Goal: Task Accomplishment & Management: Manage account settings

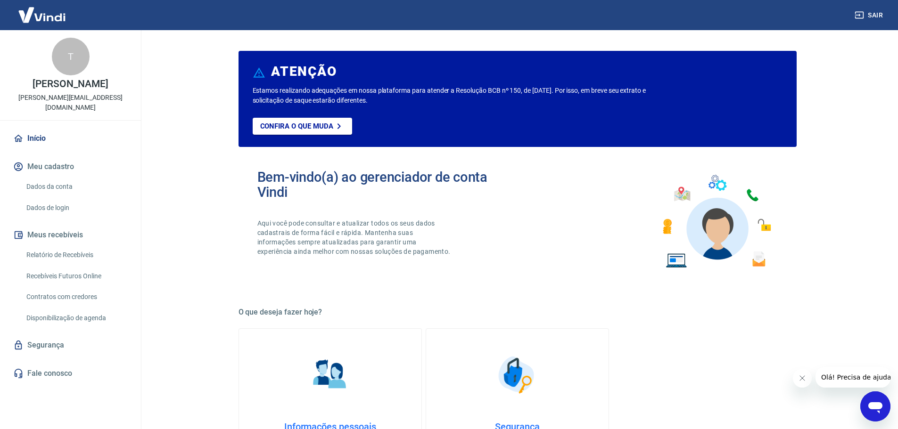
click at [43, 177] on link "Dados da conta" at bounding box center [76, 186] width 107 height 19
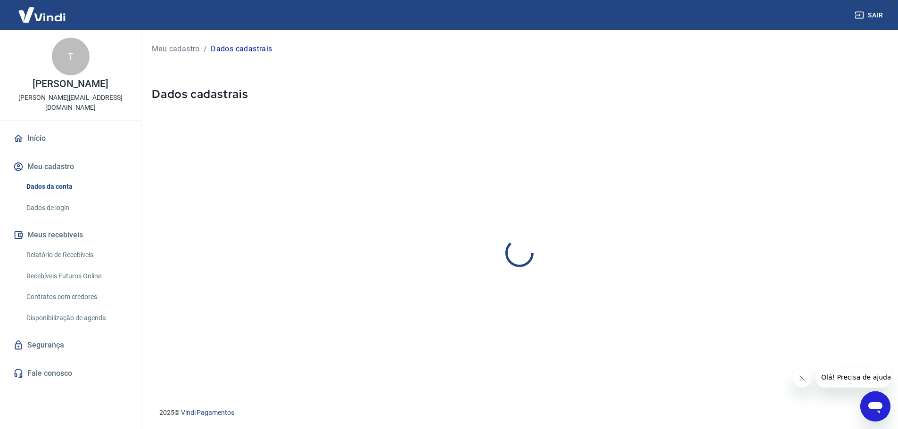
select select "PR"
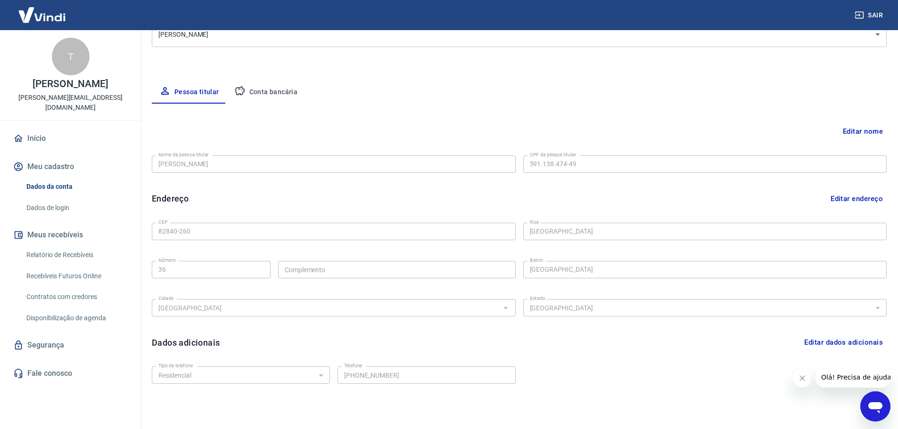
scroll to position [141, 0]
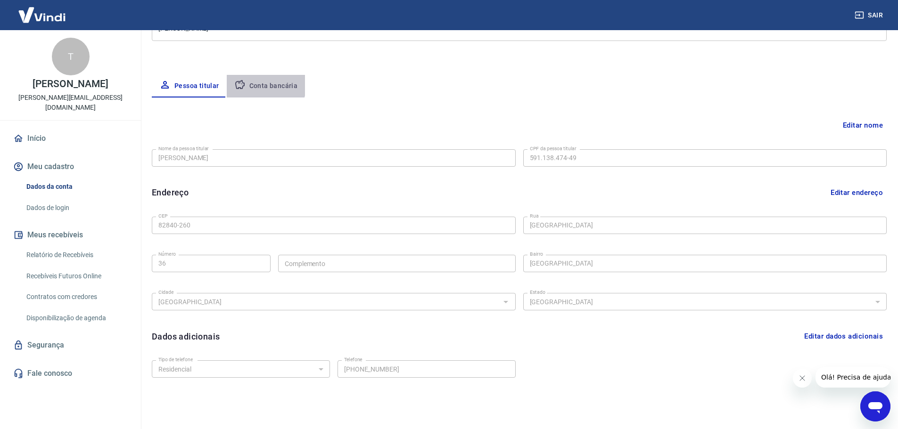
click at [254, 84] on button "Conta bancária" at bounding box center [266, 86] width 79 height 23
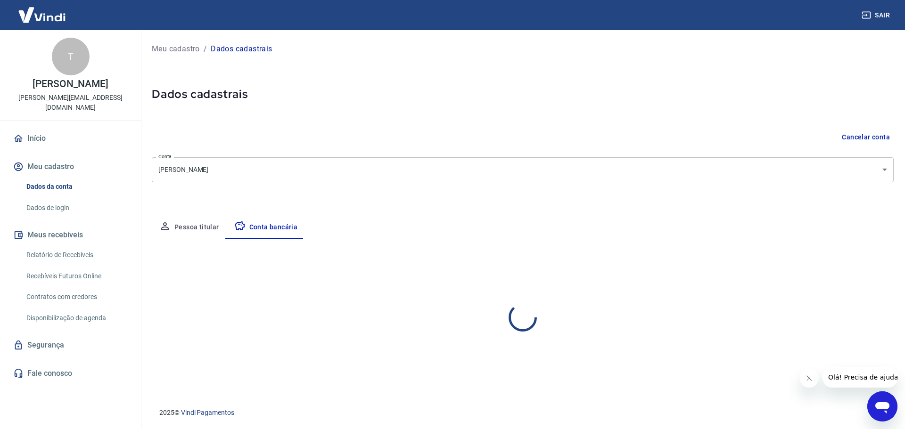
select select "1"
click at [86, 248] on link "Relatório de Recebíveis" at bounding box center [76, 255] width 107 height 19
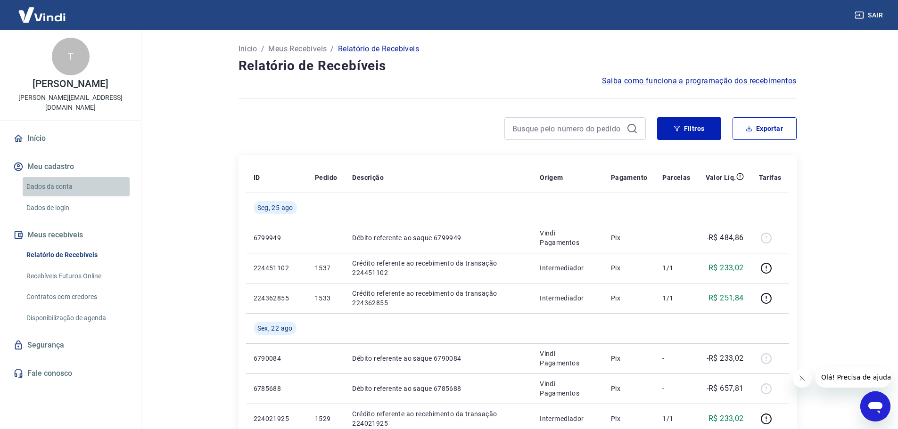
click at [71, 177] on link "Dados da conta" at bounding box center [76, 186] width 107 height 19
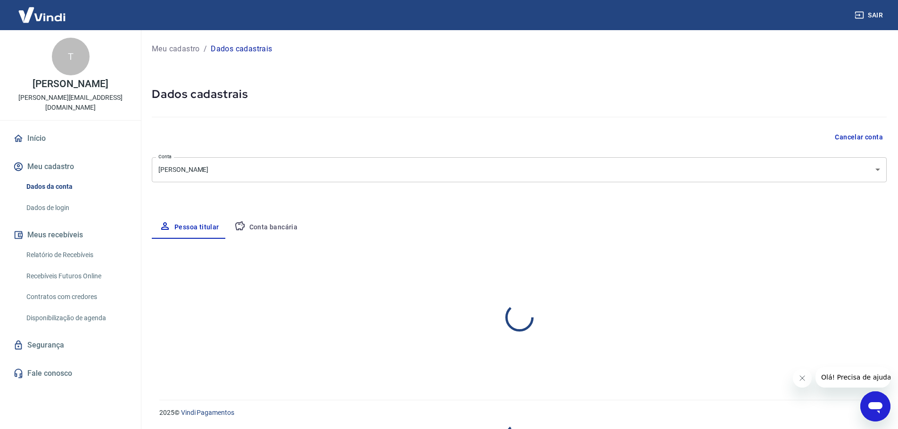
select select "PR"
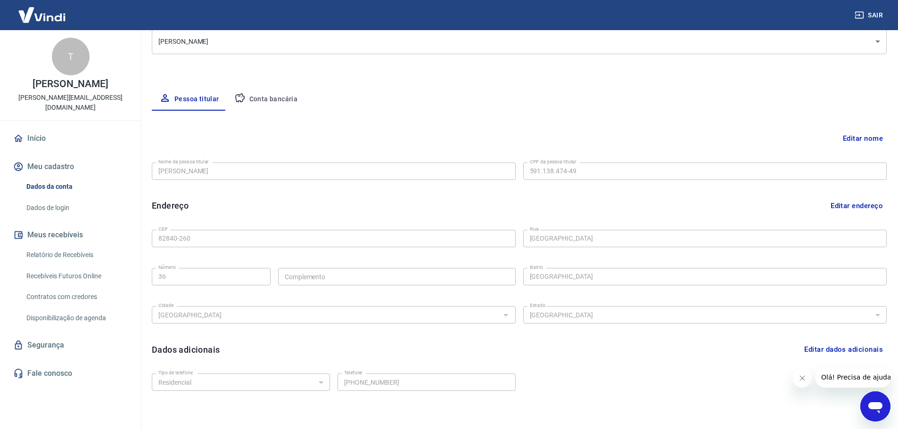
scroll to position [33, 0]
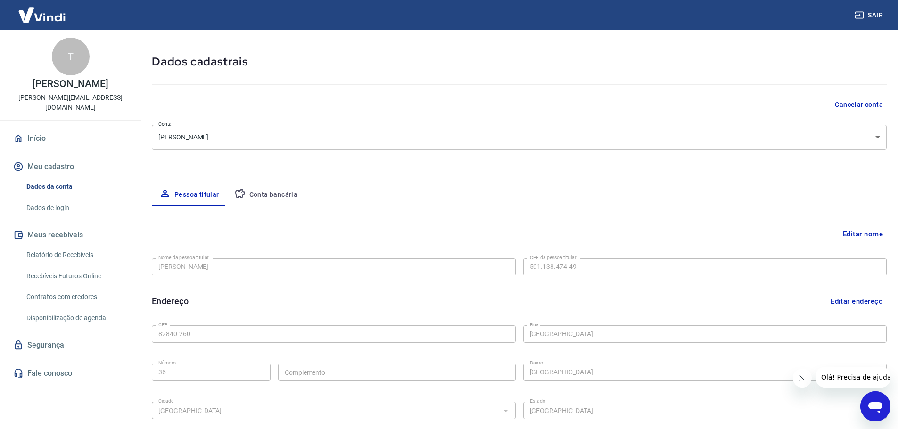
click at [273, 195] on button "Conta bancária" at bounding box center [266, 195] width 79 height 23
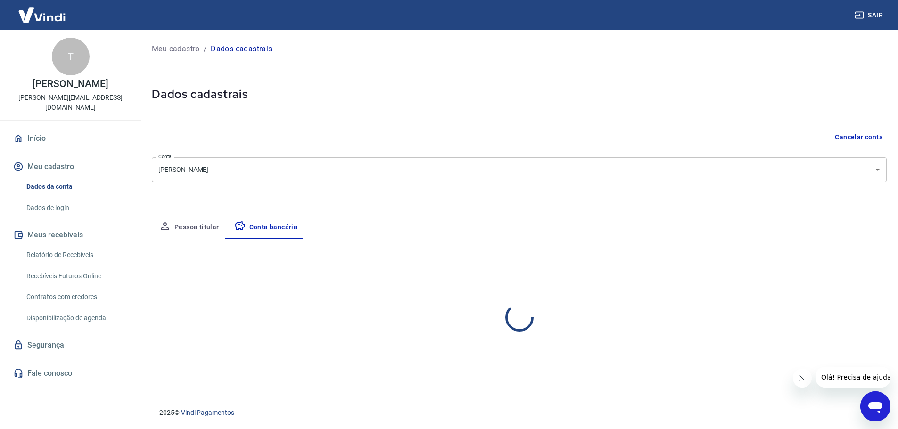
scroll to position [0, 0]
select select "1"
click at [27, 128] on link "Início" at bounding box center [70, 138] width 118 height 21
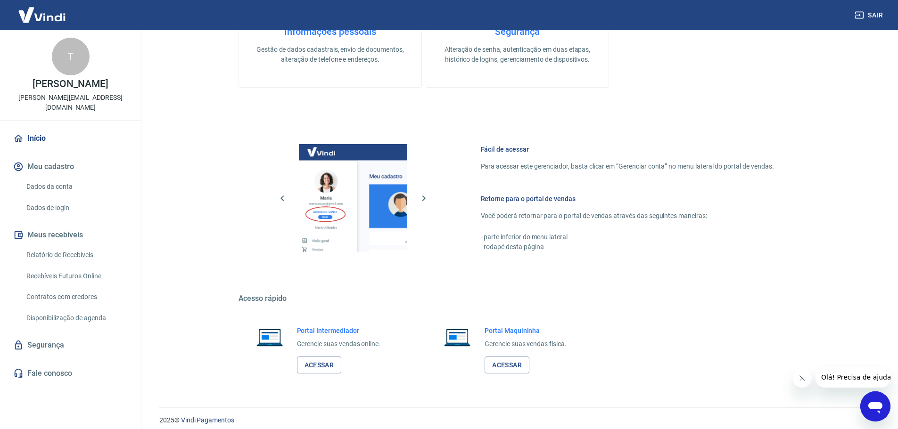
scroll to position [403, 0]
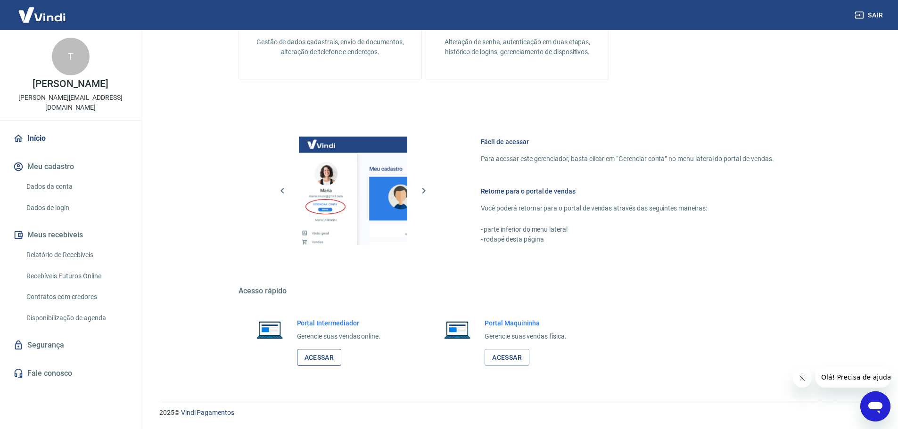
click at [313, 357] on link "Acessar" at bounding box center [319, 357] width 45 height 17
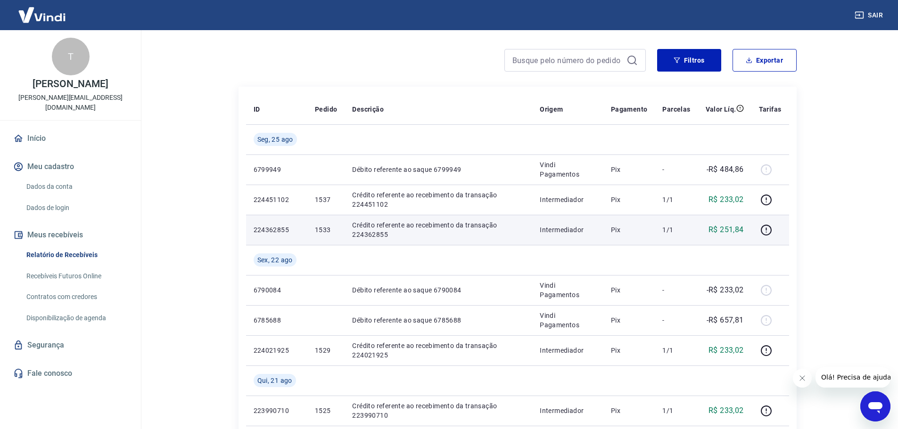
scroll to position [47, 0]
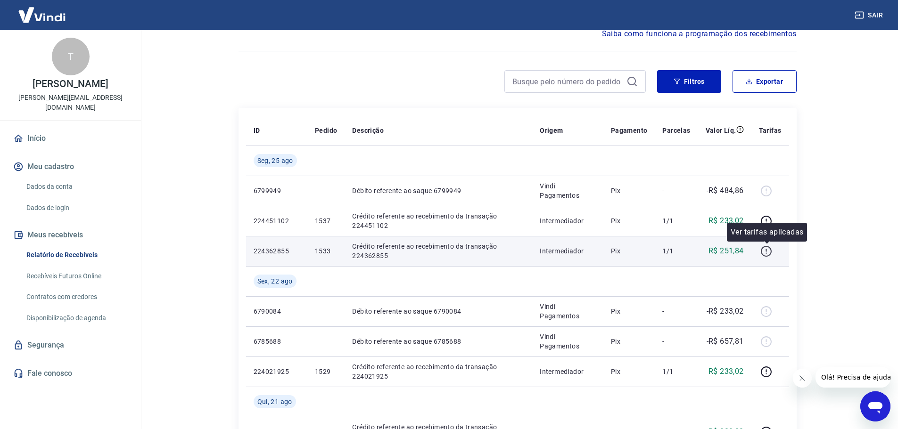
click at [767, 252] on icon "button" at bounding box center [766, 252] width 12 height 12
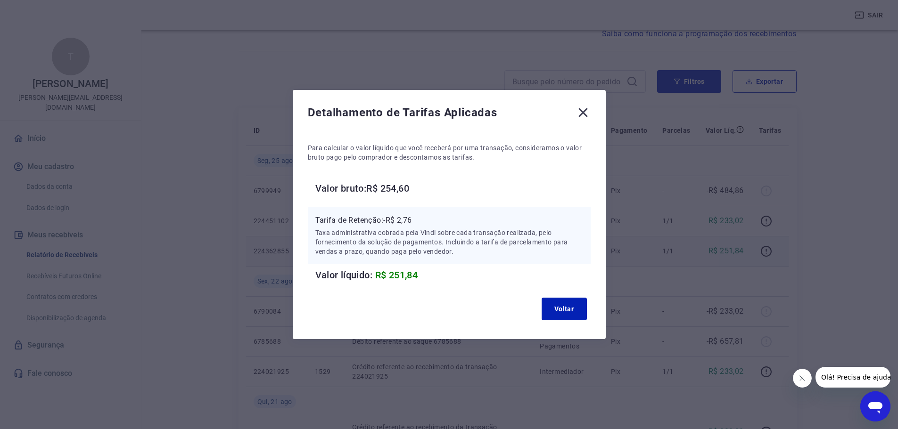
click at [590, 113] on icon at bounding box center [582, 112] width 15 height 15
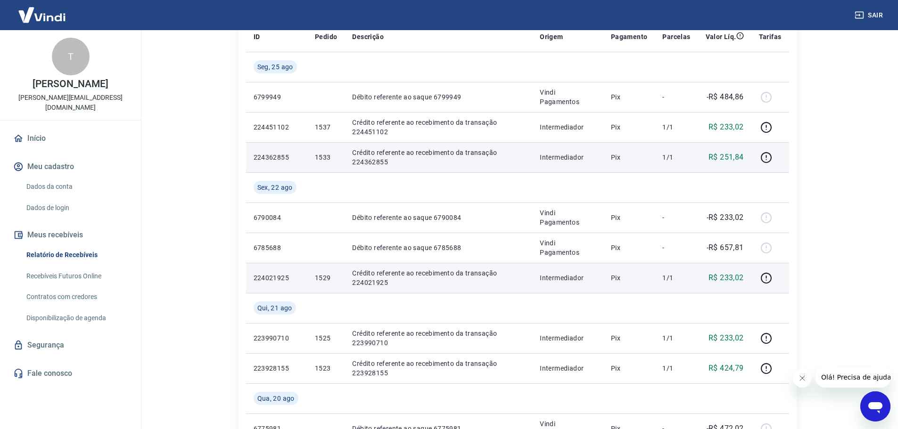
scroll to position [141, 0]
click at [766, 282] on icon "button" at bounding box center [766, 277] width 11 height 11
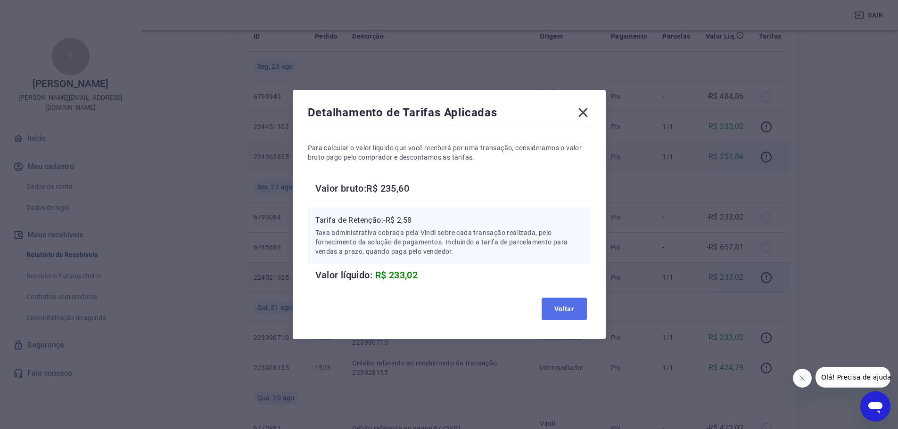
click at [583, 303] on button "Voltar" at bounding box center [563, 309] width 45 height 23
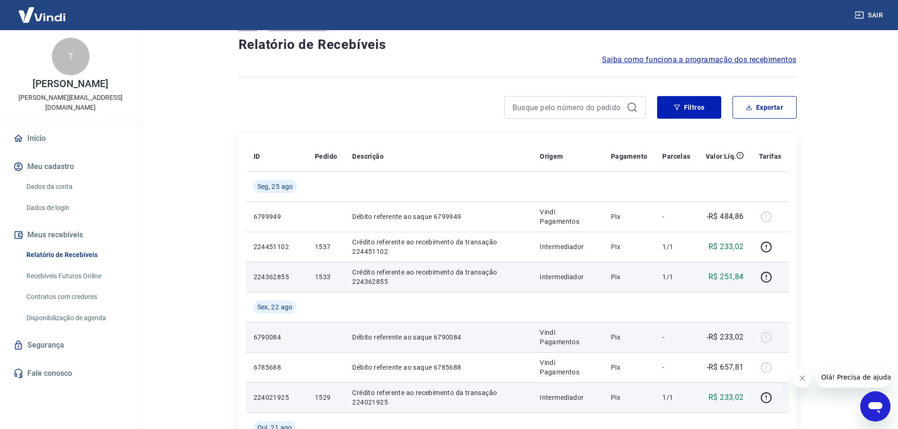
scroll to position [0, 0]
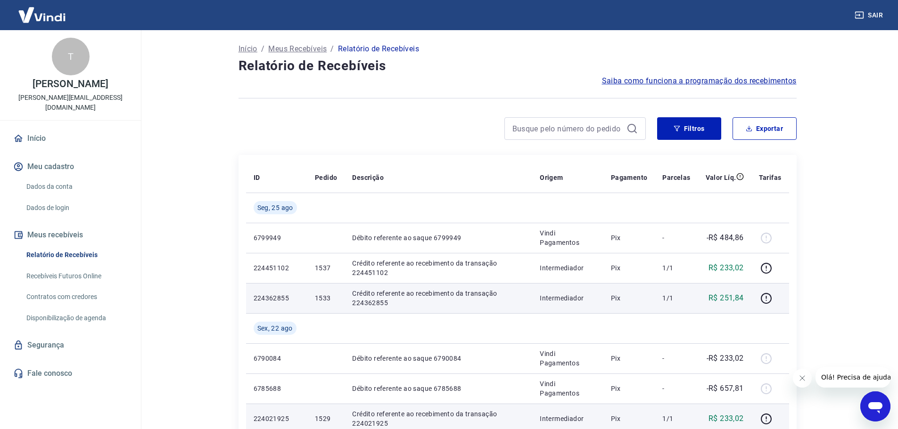
click at [30, 13] on img at bounding box center [41, 14] width 61 height 29
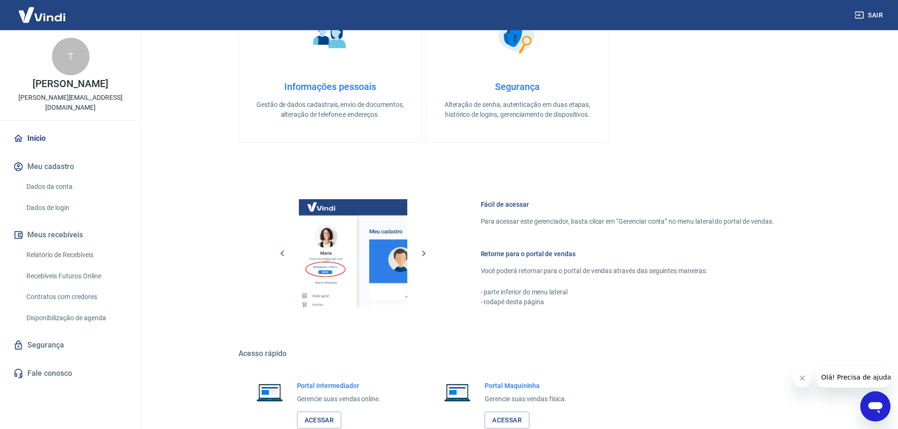
scroll to position [262, 0]
